Goal: Information Seeking & Learning: Learn about a topic

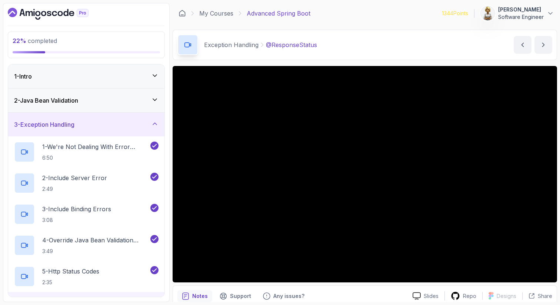
scroll to position [217, 0]
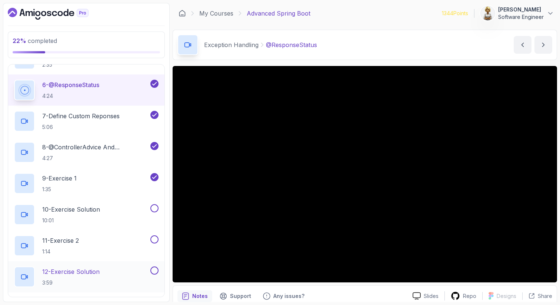
click at [83, 272] on p "12 - Exercise Solution" at bounding box center [70, 271] width 57 height 9
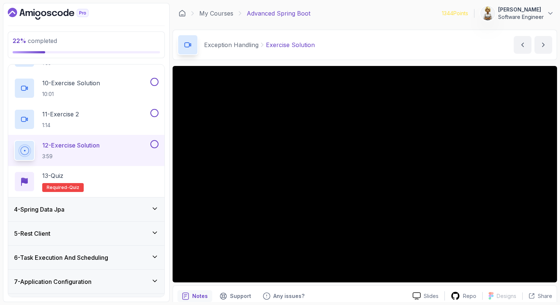
scroll to position [350, 0]
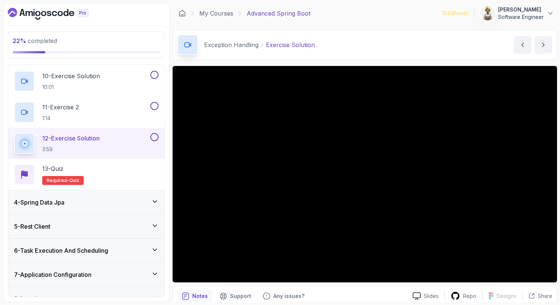
click at [106, 201] on div "4 - Spring Data Jpa" at bounding box center [86, 202] width 144 height 9
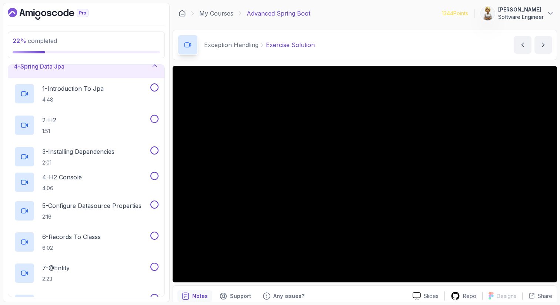
scroll to position [80, 0]
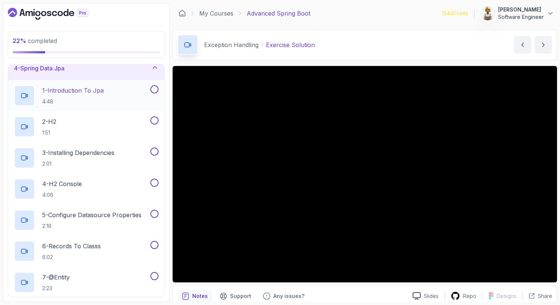
click at [88, 90] on p "1 - Introduction To Jpa" at bounding box center [72, 90] width 61 height 9
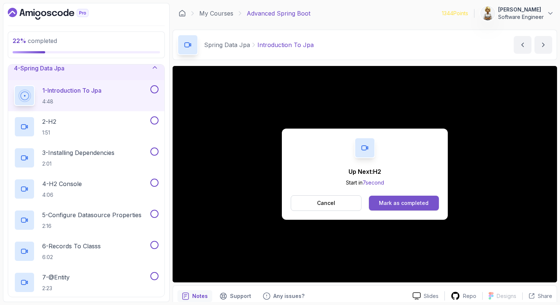
click at [409, 199] on div "Mark as completed" at bounding box center [404, 202] width 50 height 7
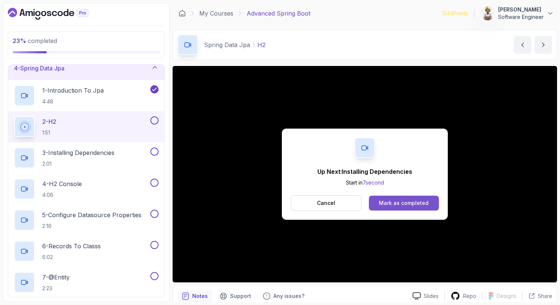
click at [397, 202] on div "Mark as completed" at bounding box center [404, 202] width 50 height 7
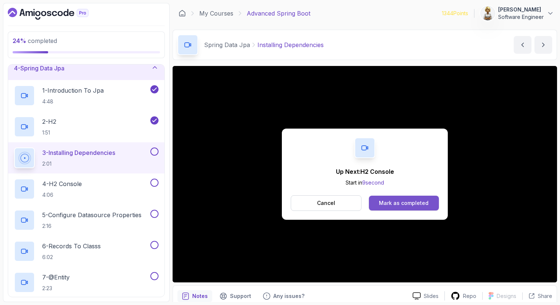
click at [401, 204] on div "Mark as completed" at bounding box center [404, 202] width 50 height 7
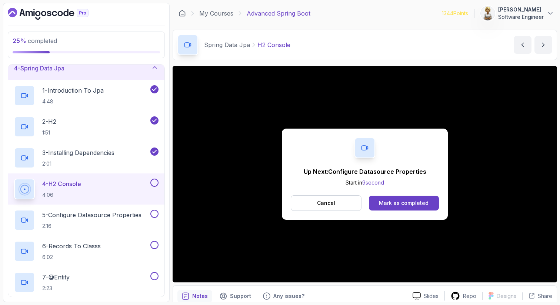
click at [401, 204] on div "Mark as completed" at bounding box center [404, 202] width 50 height 7
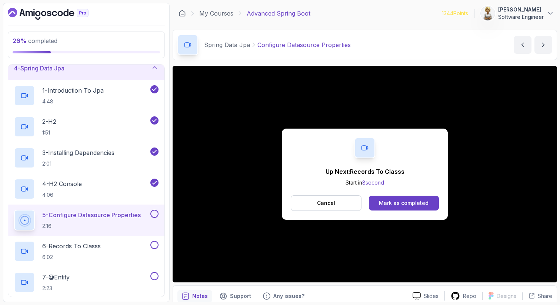
click at [315, 279] on div "Up Next: Records To Classs Start in 8 second Cancel Mark as completed" at bounding box center [364, 174] width 384 height 216
click at [417, 200] on div "Mark as completed" at bounding box center [404, 202] width 50 height 7
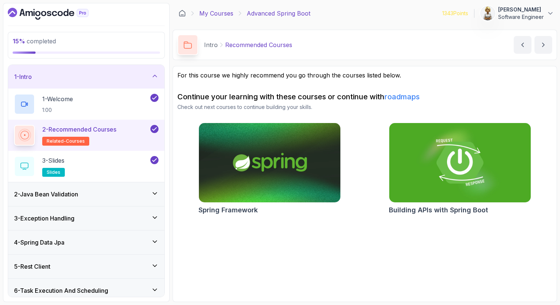
click at [216, 13] on link "My Courses" at bounding box center [216, 13] width 34 height 9
